Goal: Information Seeking & Learning: Learn about a topic

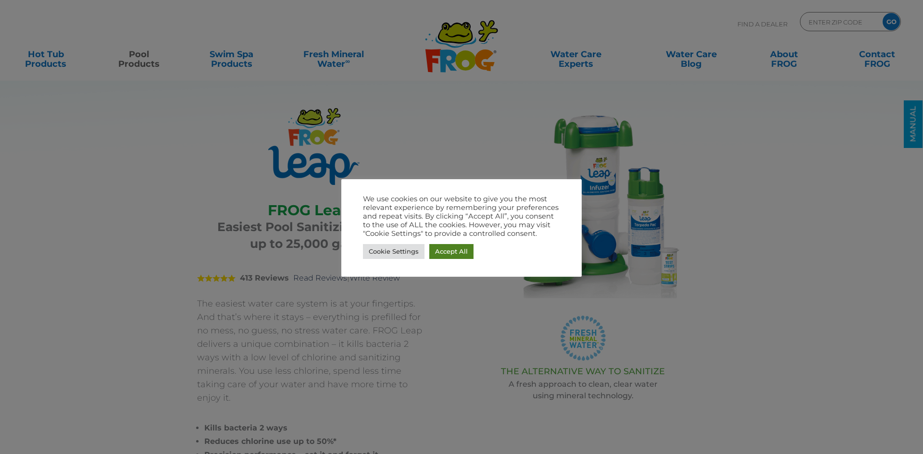
click at [446, 250] on link "Accept All" at bounding box center [451, 251] width 44 height 15
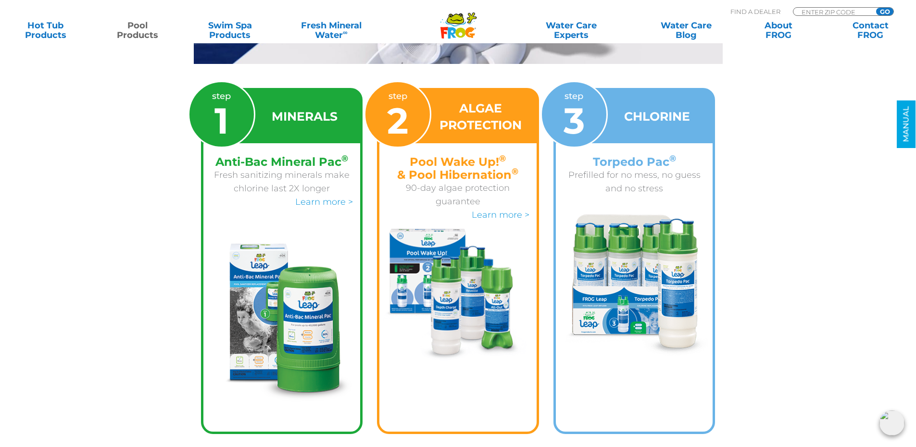
scroll to position [1539, 0]
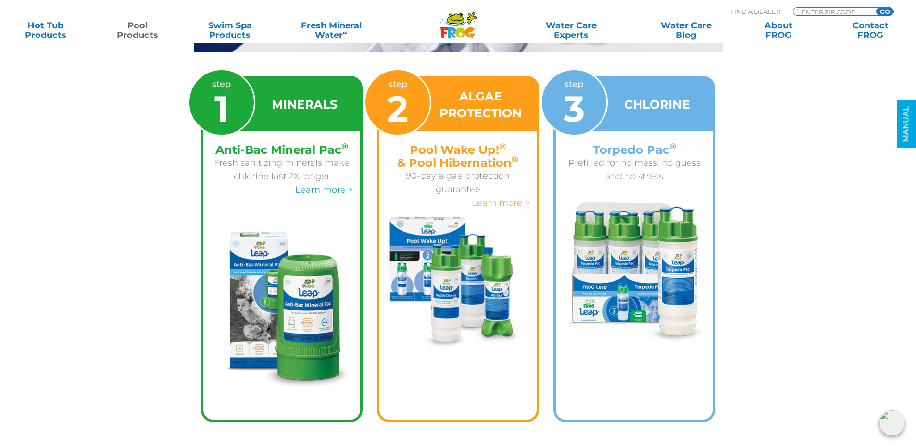
click at [501, 198] on link "Learn more >" at bounding box center [501, 203] width 58 height 11
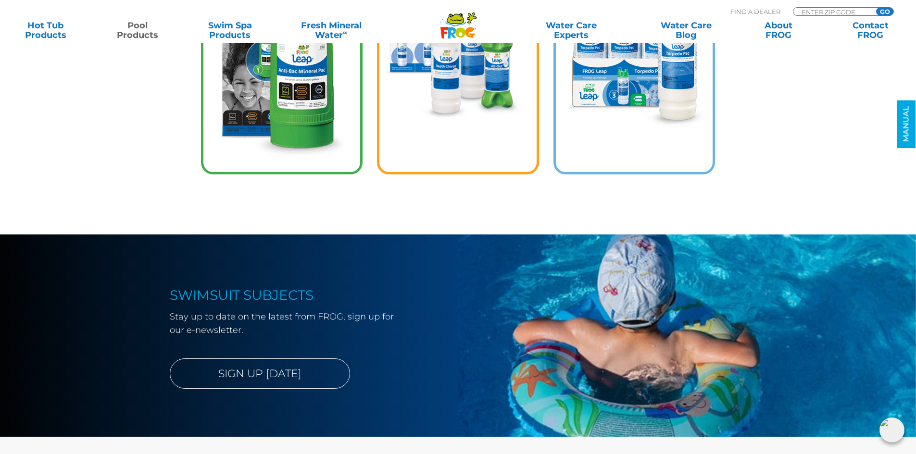
scroll to position [2212, 0]
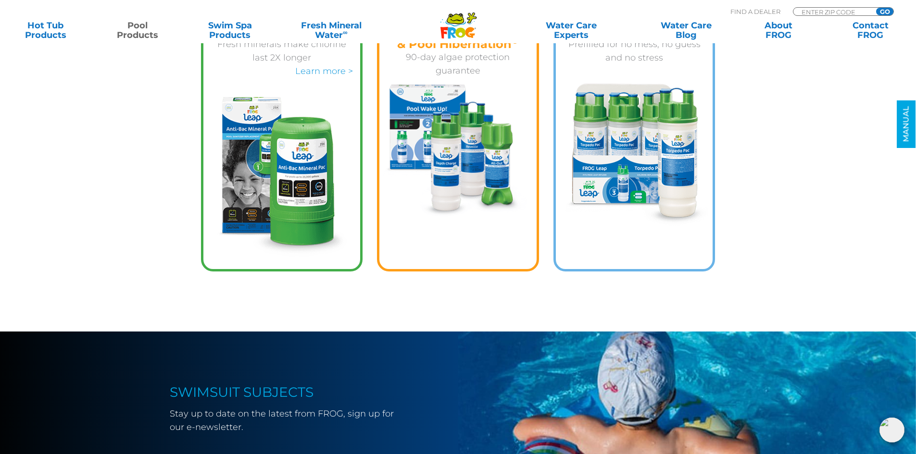
click at [463, 24] on icon at bounding box center [455, 24] width 20 height 6
